Goal: Task Accomplishment & Management: Manage account settings

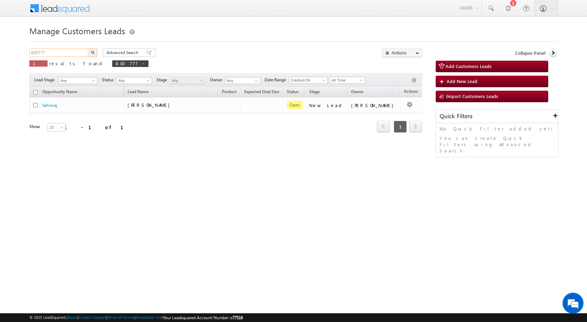
drag, startPoint x: 57, startPoint y: 53, endPoint x: 0, endPoint y: 52, distance: 57.3
click at [0, 52] on body "Menu Rubi Yadav sitar a7@ks erve." at bounding box center [293, 99] width 587 height 198
paste input "5084"
type input "835084"
click at [95, 51] on button "button" at bounding box center [92, 53] width 9 height 8
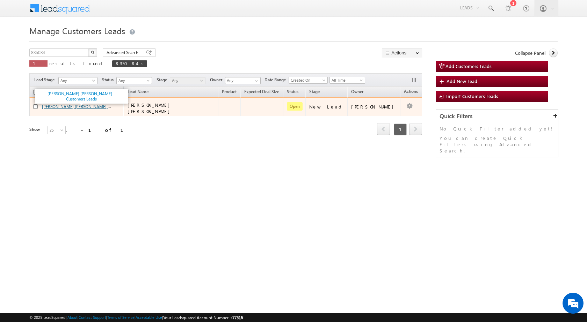
click at [75, 105] on link "[PERSON_NAME] [PERSON_NAME] - Customers Leads" at bounding box center [91, 106] width 99 height 6
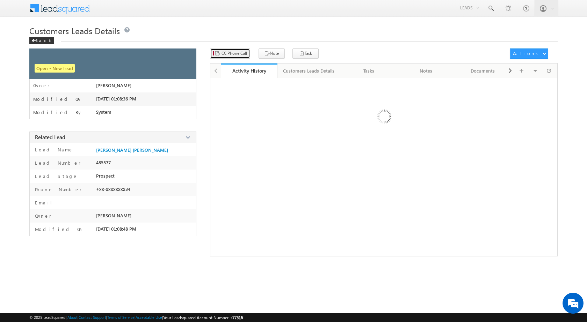
click at [231, 53] on span "CC Phone Call" at bounding box center [233, 53] width 25 height 6
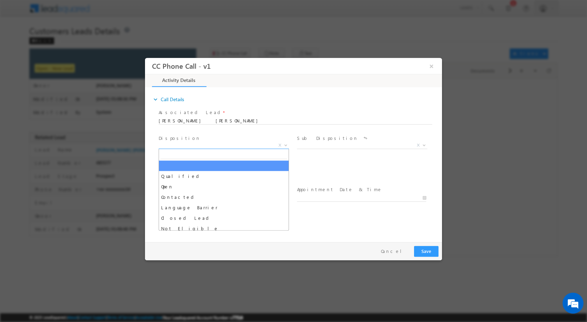
click at [285, 145] on b at bounding box center [285, 144] width 4 height 2
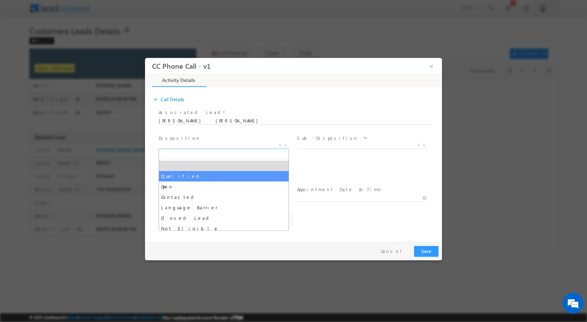
select select "Qualified"
select select "[EMAIL_ADDRESS][DOMAIN_NAME]"
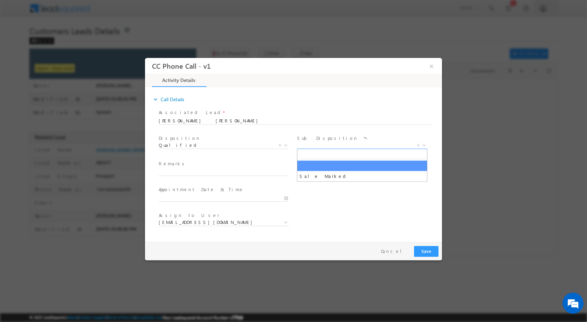
click at [426, 140] on span at bounding box center [423, 144] width 7 height 9
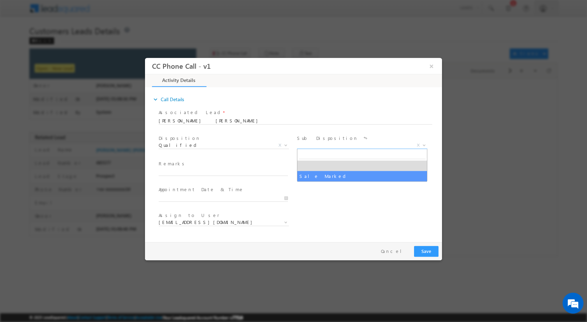
select select "Sale Marked"
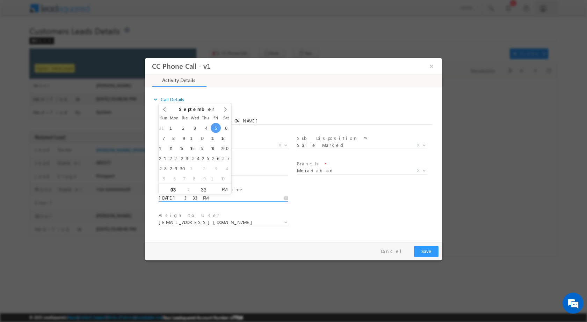
click at [287, 196] on input "09/05/2025 3:33 PM" at bounding box center [222, 197] width 129 height 7
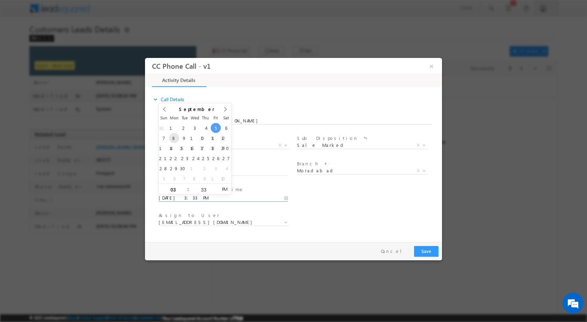
type input "09/08/2025 3:33 PM"
type input "12"
type input "09/08/2025 12:33 PM"
click at [205, 190] on input "33" at bounding box center [203, 189] width 29 height 5
type input "00"
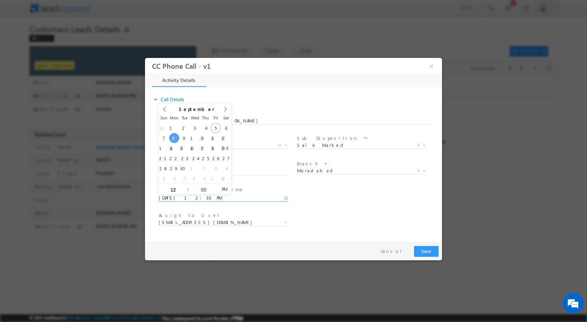
type input "09/08/2025 12:00 PM"
click at [323, 216] on div "Assign to User * amit.kumar3@sgrlimited.in ankur.sharma@sgrlimited.in arnav.pat…" at bounding box center [299, 223] width 285 height 26
click at [285, 221] on b at bounding box center [285, 222] width 4 height 2
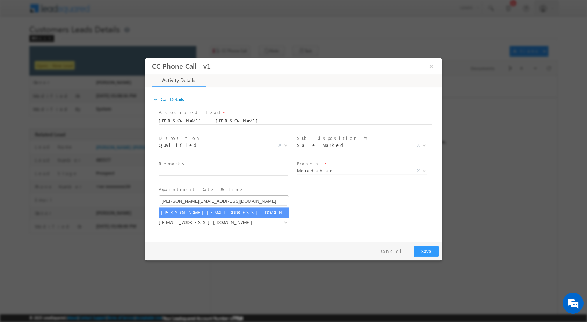
type input "[PERSON_NAME][EMAIL_ADDRESS][DOMAIN_NAME]"
select select "[PERSON_NAME][EMAIL_ADDRESS][DOMAIN_NAME]"
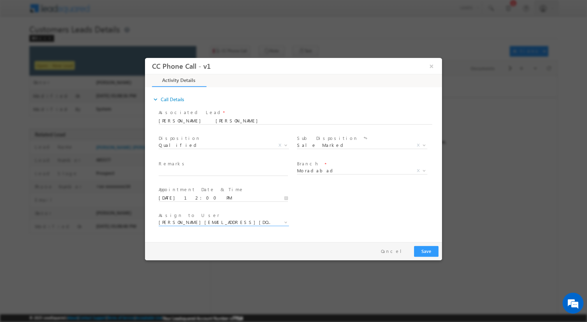
click at [230, 167] on span "Remarks *" at bounding box center [222, 164] width 129 height 8
click at [230, 170] on input "text" at bounding box center [222, 172] width 129 height 7
paste input "05/09-Customer Name is HASAN ZIA Customer age is 39 yrs loan Type is Plot Purch…"
type input "05/09-Customer Name is HASAN ZIA Customer age is 39 yrs loan Type is Plot Purch…"
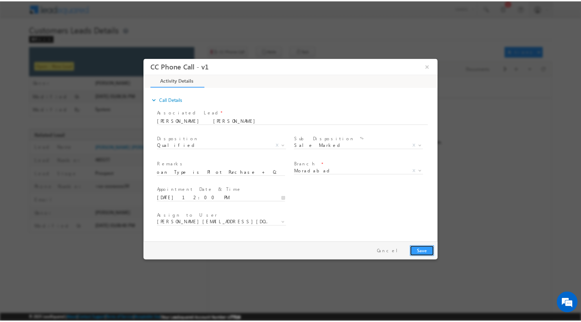
scroll to position [0, 0]
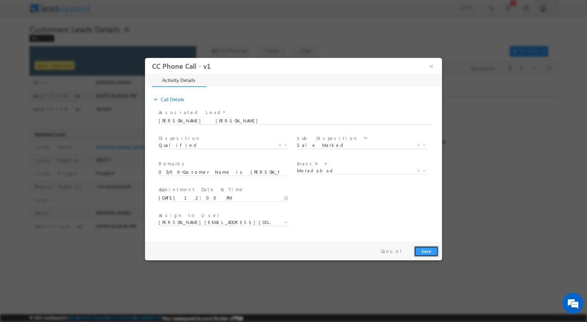
click at [427, 255] on button "Save" at bounding box center [426, 251] width 24 height 11
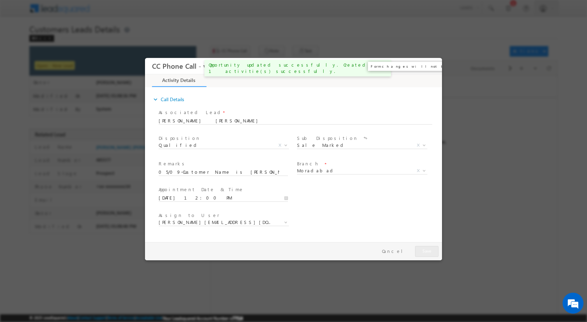
click at [430, 64] on button "×" at bounding box center [431, 65] width 12 height 13
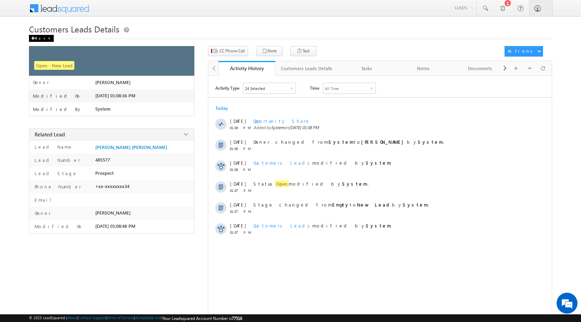
click at [40, 39] on div "Back" at bounding box center [41, 38] width 25 height 7
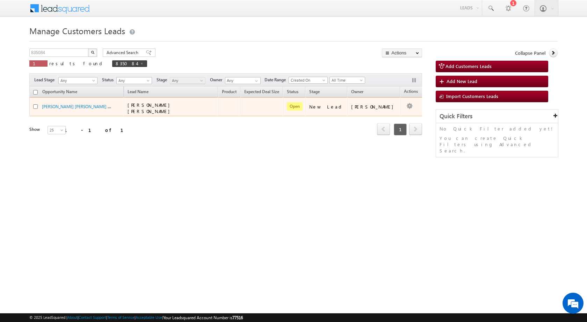
click at [403, 103] on td "Edit Change Owner Change Stage Add Activity Add Task Delete" at bounding box center [414, 106] width 29 height 19
click at [391, 110] on ul "Edit Change Owner Change Stage Add Activity Add Task Delete" at bounding box center [395, 137] width 36 height 54
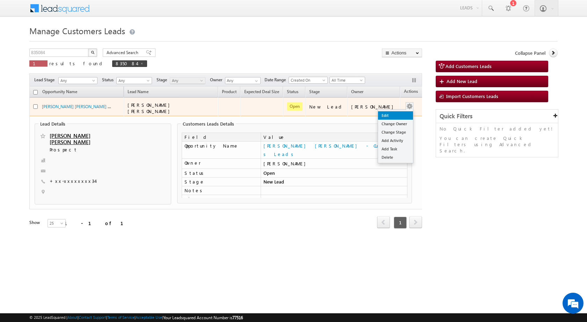
click at [391, 112] on link "Edit" at bounding box center [395, 115] width 35 height 8
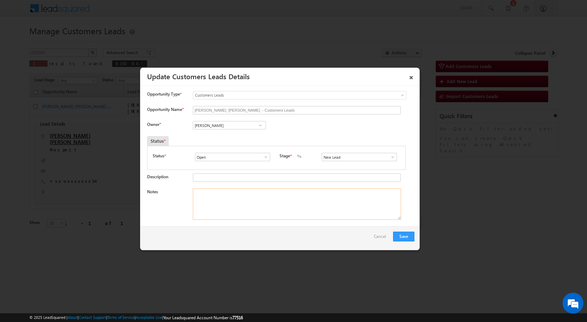
click at [290, 211] on textarea "Notes" at bounding box center [297, 204] width 208 height 31
paste textarea "05/09-Customer Name is [PERSON_NAME] Customer age is [DEMOGRAPHIC_DATA] yrs loa…"
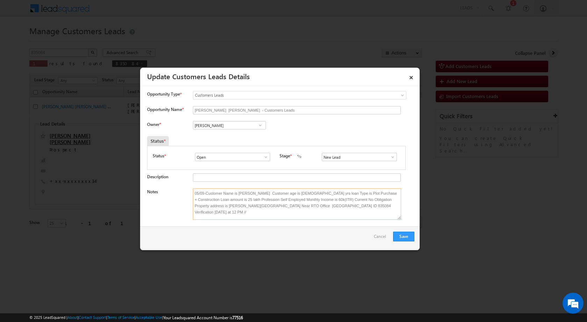
type textarea "05/09-Customer Name is [PERSON_NAME] Customer age is [DEMOGRAPHIC_DATA] yrs loa…"
click at [263, 125] on link at bounding box center [260, 125] width 9 height 7
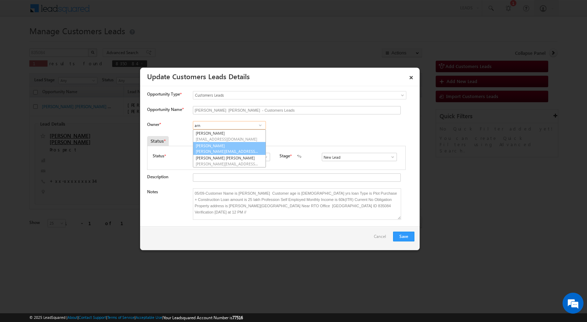
click at [242, 153] on span "[PERSON_NAME][EMAIL_ADDRESS][DOMAIN_NAME]" at bounding box center [227, 151] width 63 height 5
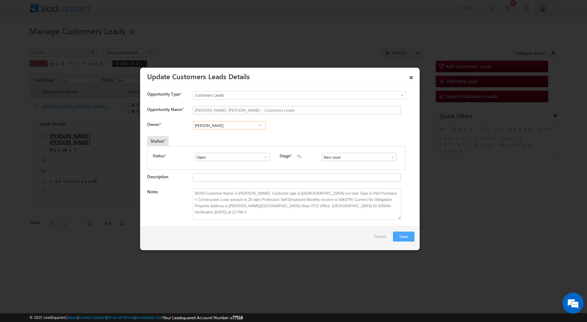
type input "[PERSON_NAME]"
click at [408, 237] on button "Save" at bounding box center [403, 237] width 21 height 10
